Goal: Task Accomplishment & Management: Manage account settings

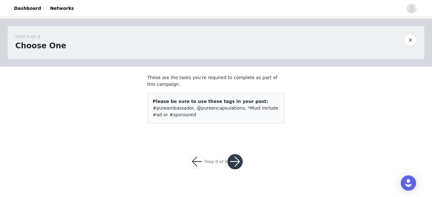
click at [235, 161] on button "button" at bounding box center [234, 161] width 15 height 15
click at [233, 162] on button "button" at bounding box center [234, 161] width 15 height 15
click at [233, 165] on button "button" at bounding box center [234, 161] width 15 height 15
click at [23, 10] on link "Dashboard" at bounding box center [27, 8] width 35 height 14
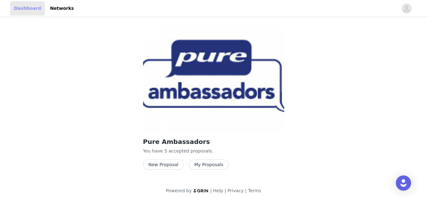
scroll to position [5, 0]
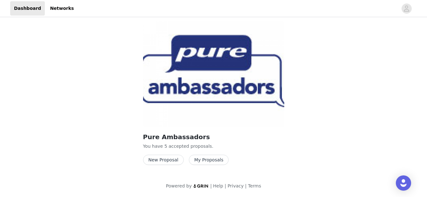
click at [201, 164] on button "My Proposals" at bounding box center [209, 160] width 40 height 10
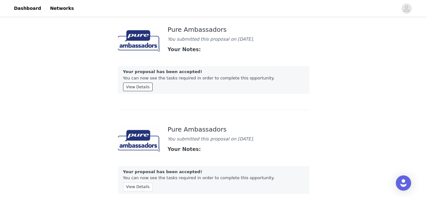
click at [141, 89] on button "View Details" at bounding box center [138, 87] width 30 height 9
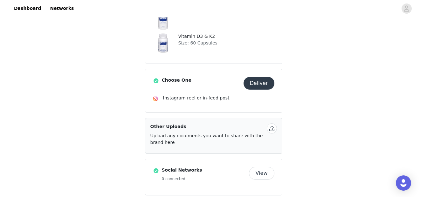
scroll to position [192, 0]
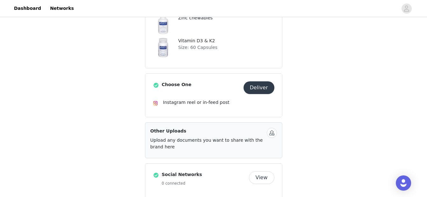
click at [257, 87] on button "Deliver" at bounding box center [259, 87] width 31 height 13
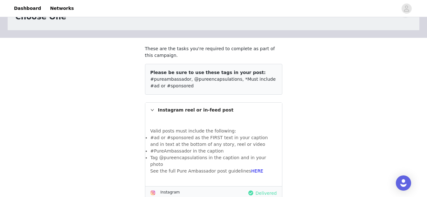
scroll to position [40, 0]
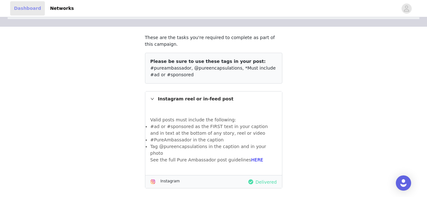
click at [27, 10] on link "Dashboard" at bounding box center [27, 8] width 35 height 14
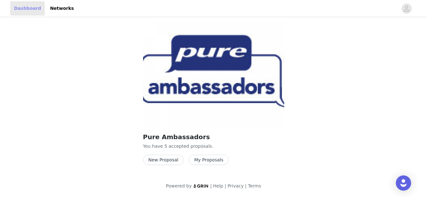
scroll to position [5, 0]
click at [156, 160] on button "New Proposal" at bounding box center [163, 160] width 41 height 10
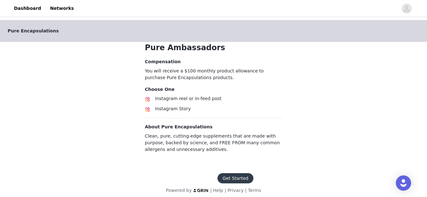
scroll to position [117, 0]
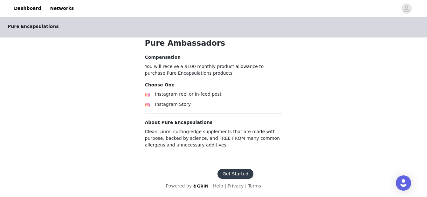
click at [235, 173] on button "Get Started" at bounding box center [236, 174] width 36 height 10
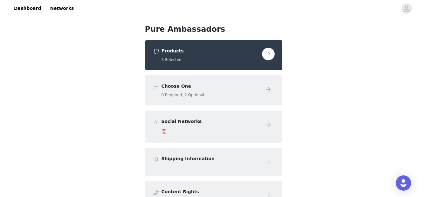
scroll to position [20, 0]
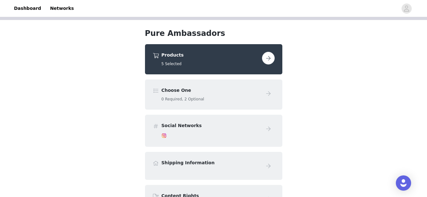
click at [264, 57] on button "button" at bounding box center [268, 58] width 13 height 13
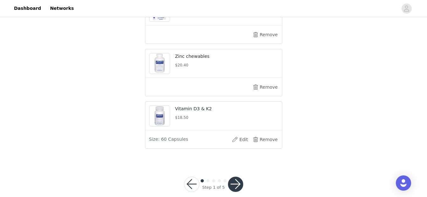
scroll to position [318, 0]
click at [268, 137] on button "Remove" at bounding box center [265, 139] width 25 height 10
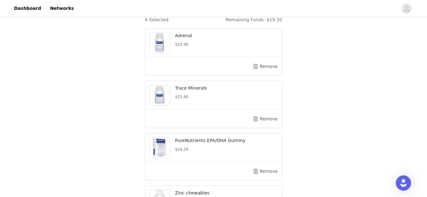
scroll to position [183, 0]
